Goal: Information Seeking & Learning: Learn about a topic

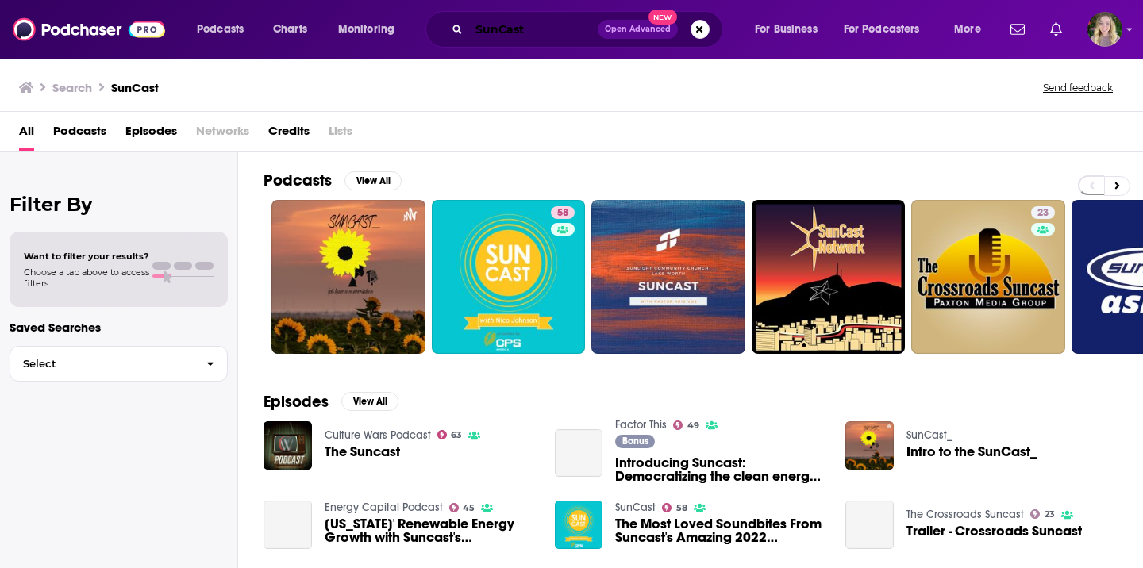
click at [550, 26] on input "SunCast" at bounding box center [533, 29] width 129 height 25
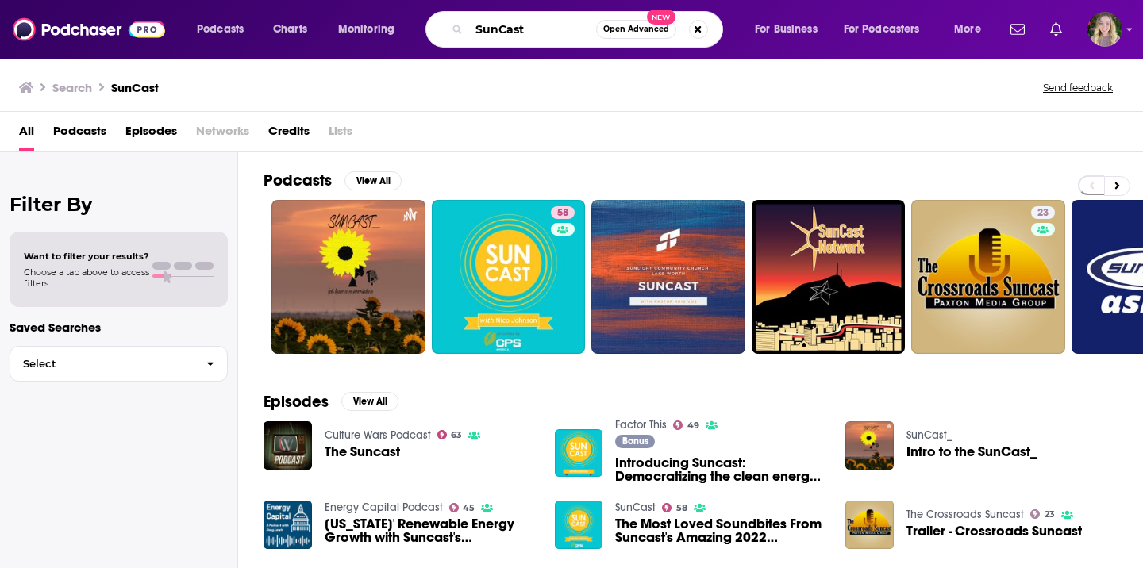
click at [550, 26] on input "SunCast" at bounding box center [532, 29] width 127 height 25
click at [481, 33] on input "CMO Weekly" at bounding box center [532, 29] width 127 height 25
type input "OpenFortune CMO Weekly"
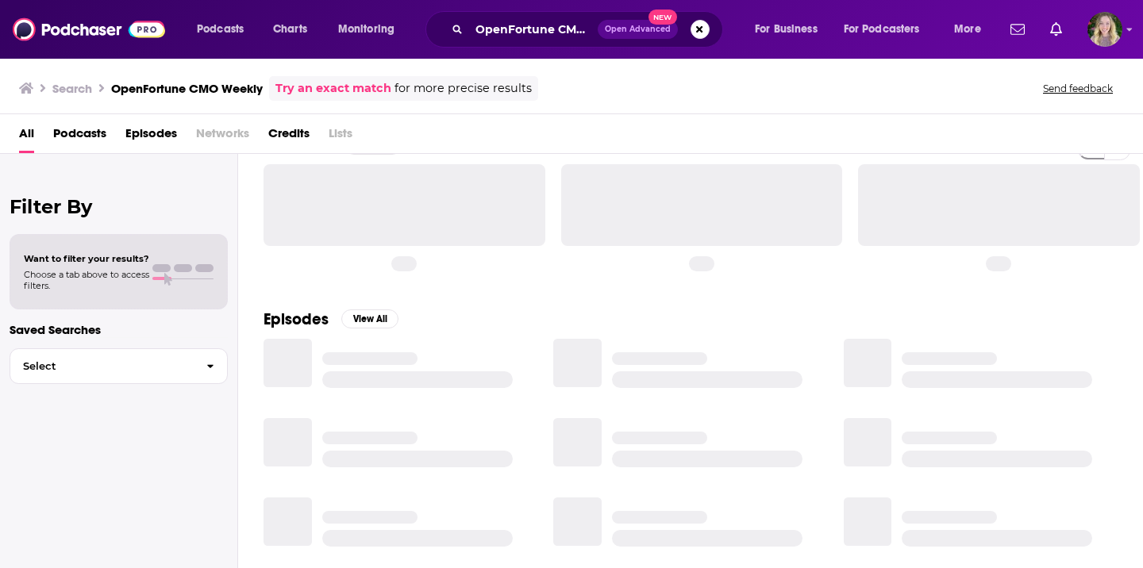
scroll to position [39, 0]
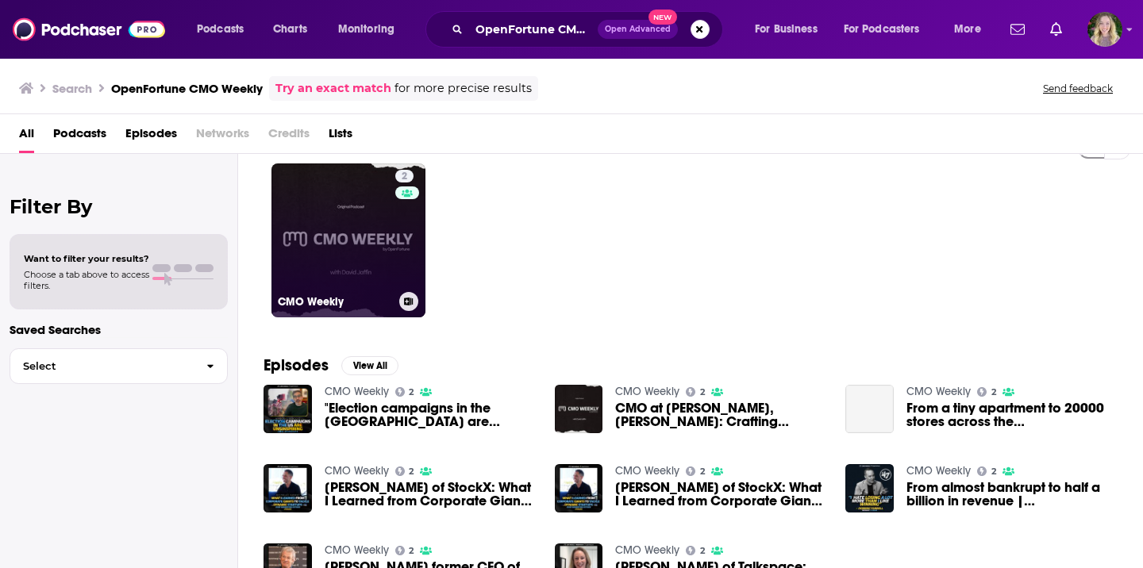
click at [359, 252] on link "2 CMO Weekly" at bounding box center [348, 241] width 154 height 154
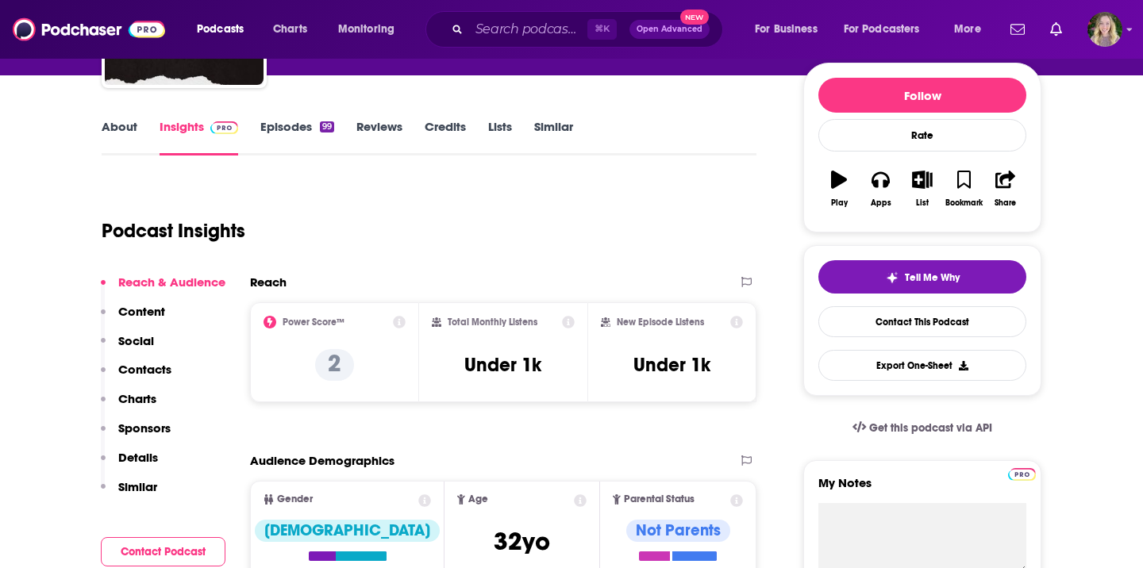
scroll to position [207, 0]
